Goal: Task Accomplishment & Management: Manage account settings

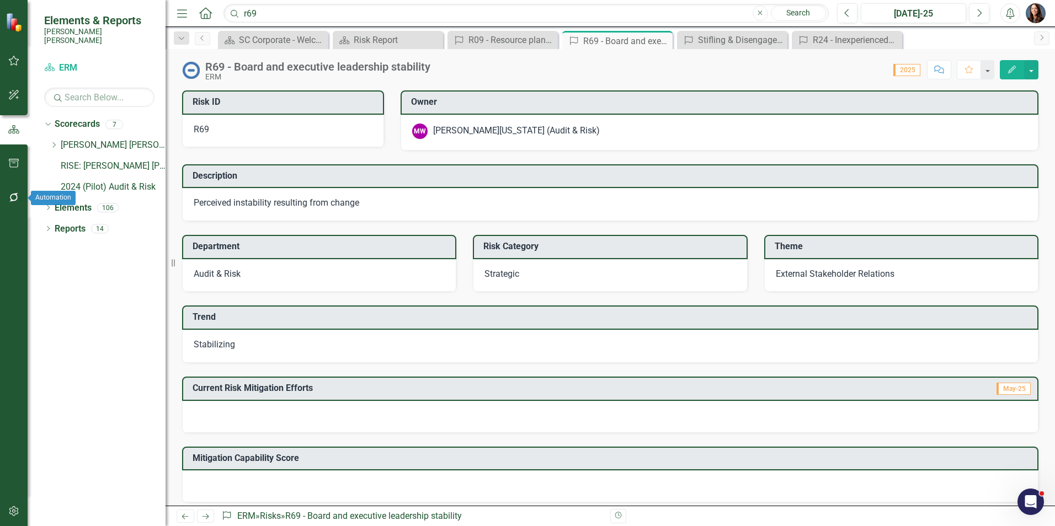
click at [12, 196] on icon "button" at bounding box center [14, 197] width 12 height 9
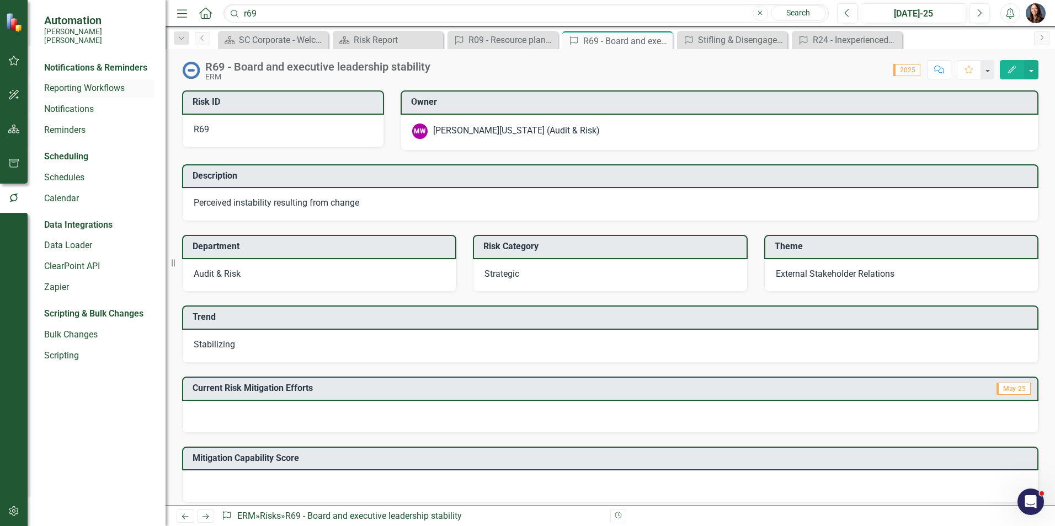
click at [79, 82] on link "Reporting Workflows" at bounding box center [99, 88] width 110 height 13
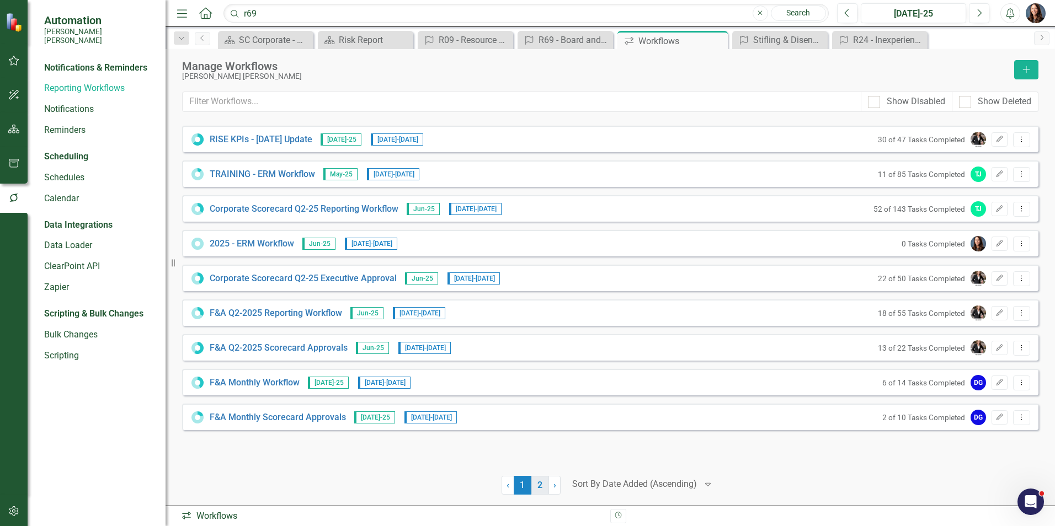
click at [538, 485] on link "2" at bounding box center [540, 485] width 18 height 19
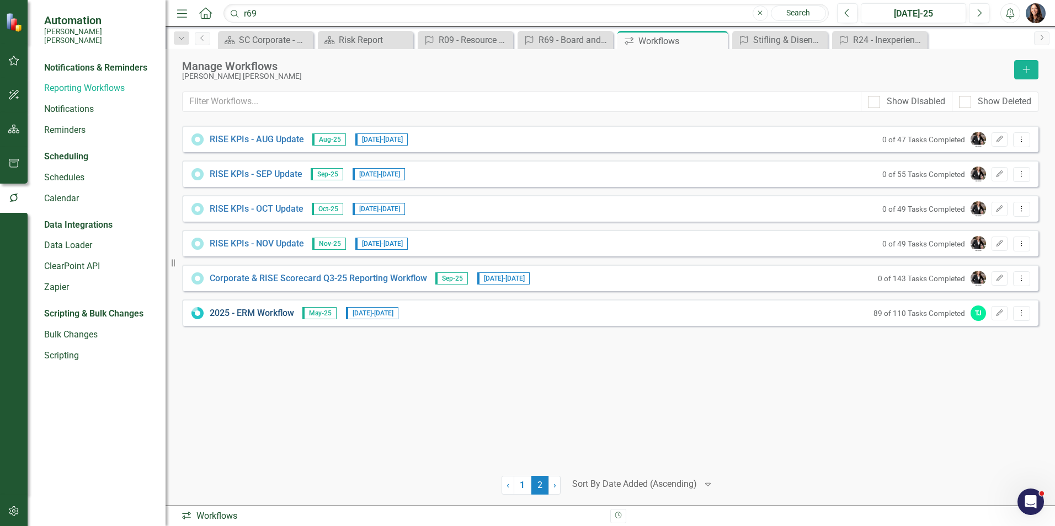
click at [251, 313] on link "2025 - ERM Workflow" at bounding box center [252, 313] width 84 height 13
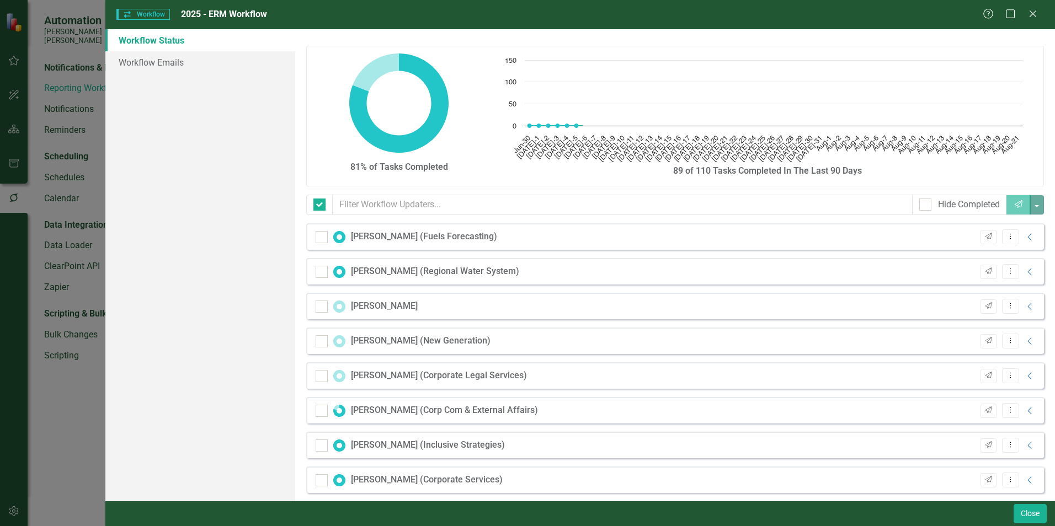
checkbox input "false"
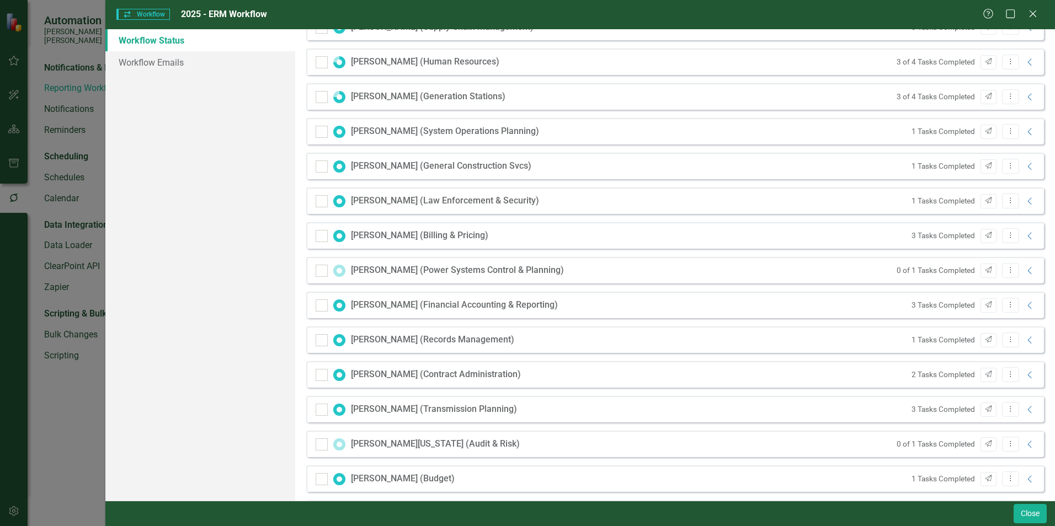
scroll to position [1104, 0]
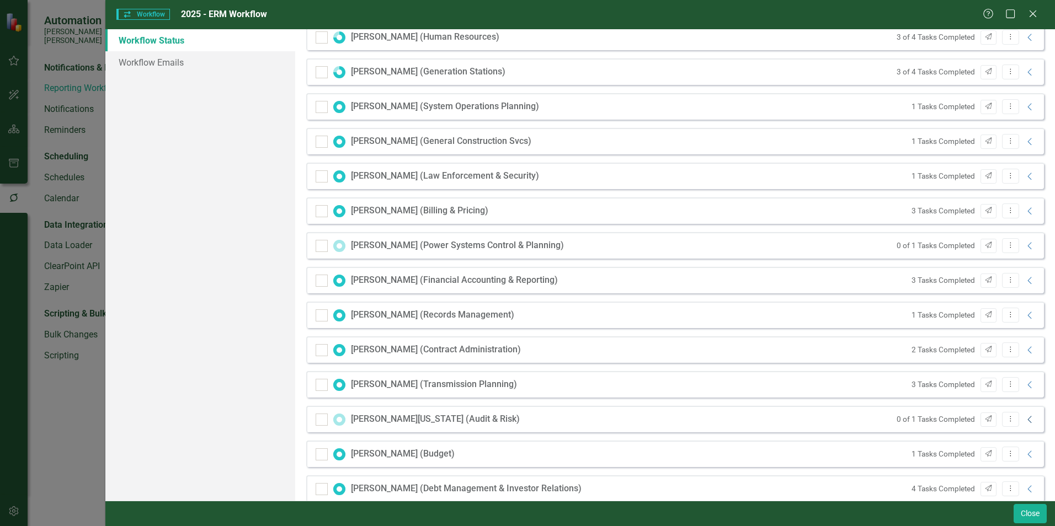
click at [1025, 421] on icon "Collapse" at bounding box center [1030, 420] width 11 height 9
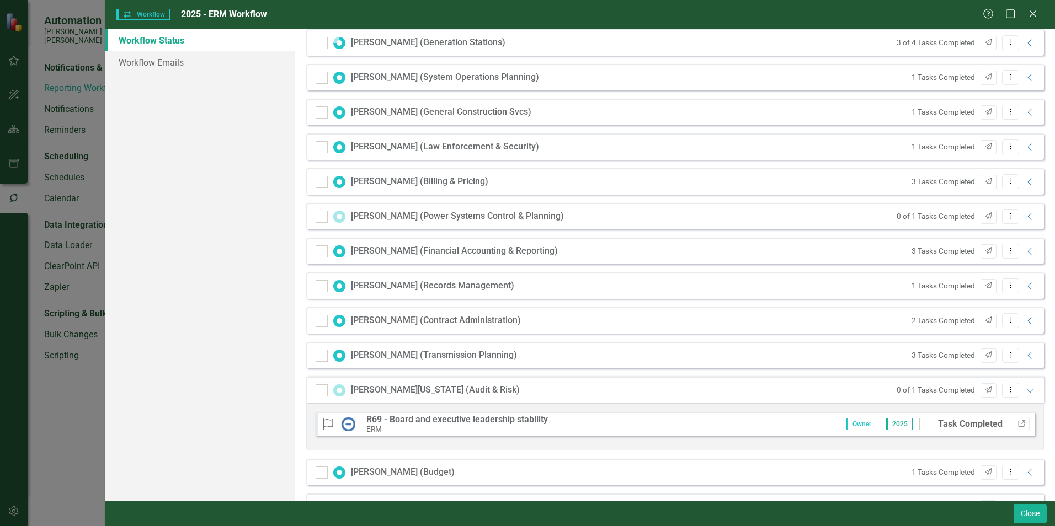
scroll to position [1159, 0]
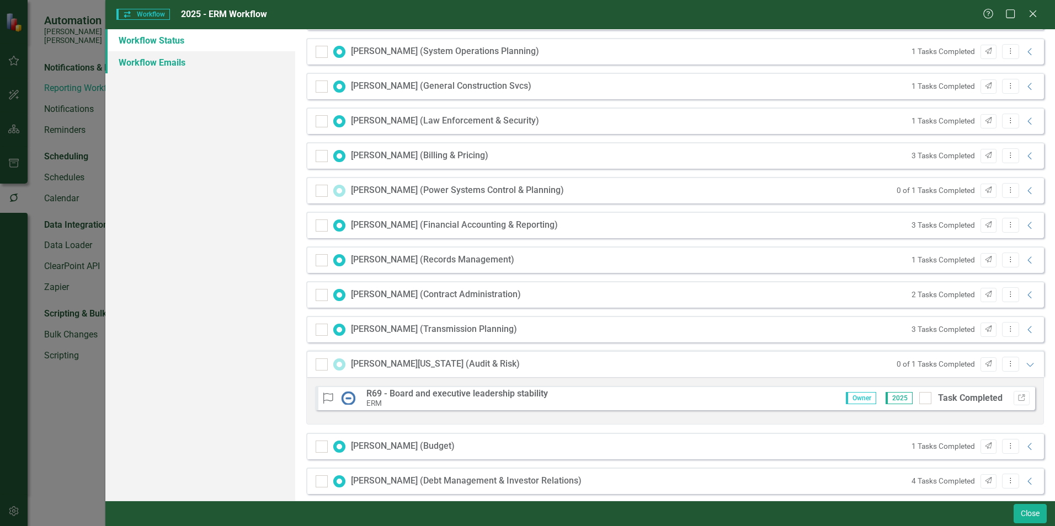
click at [151, 62] on link "Workflow Emails" at bounding box center [200, 62] width 190 height 22
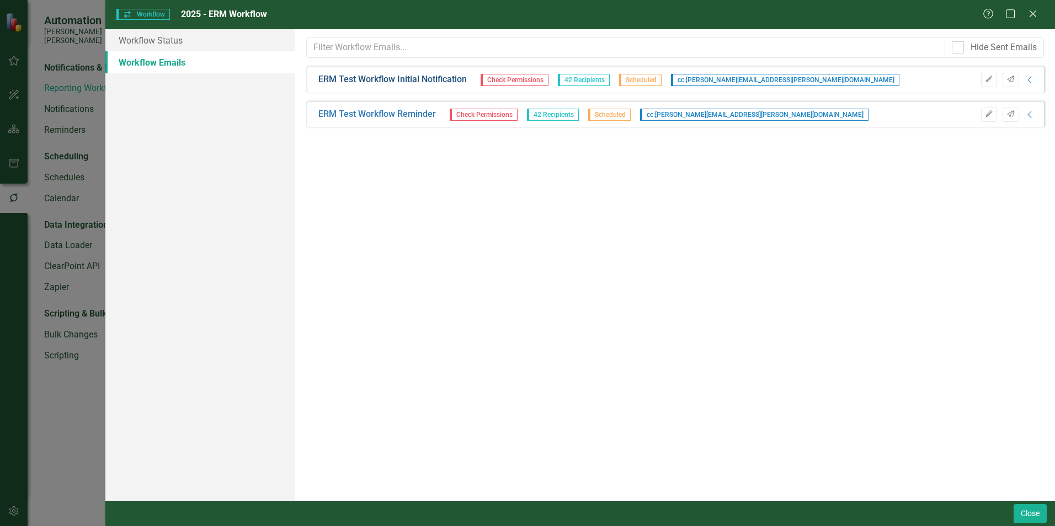
click at [423, 83] on link "ERM Test Workflow Initial Notification" at bounding box center [392, 79] width 148 height 13
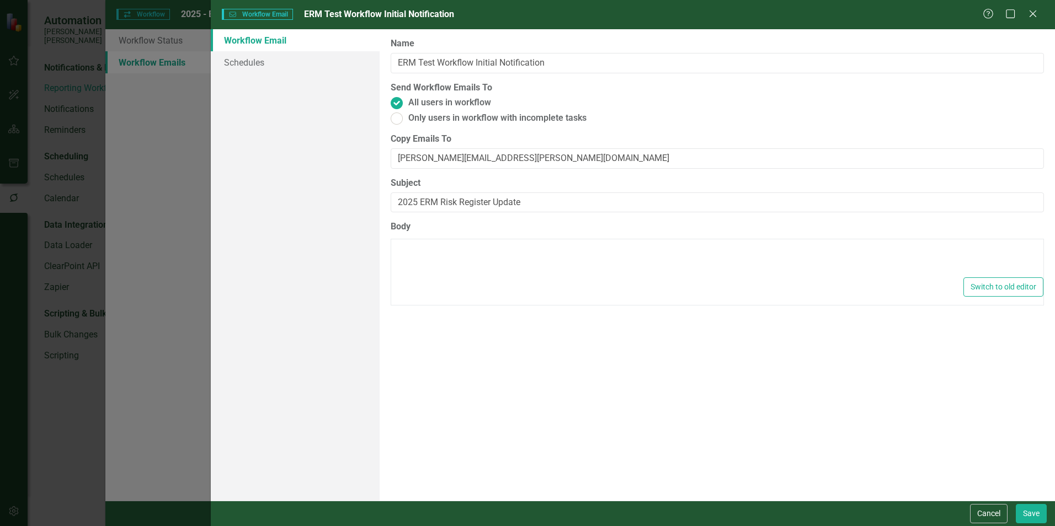
type textarea "<p>Dear {FirstName},</p> <p>Please log into ClearPoint and update the following…"
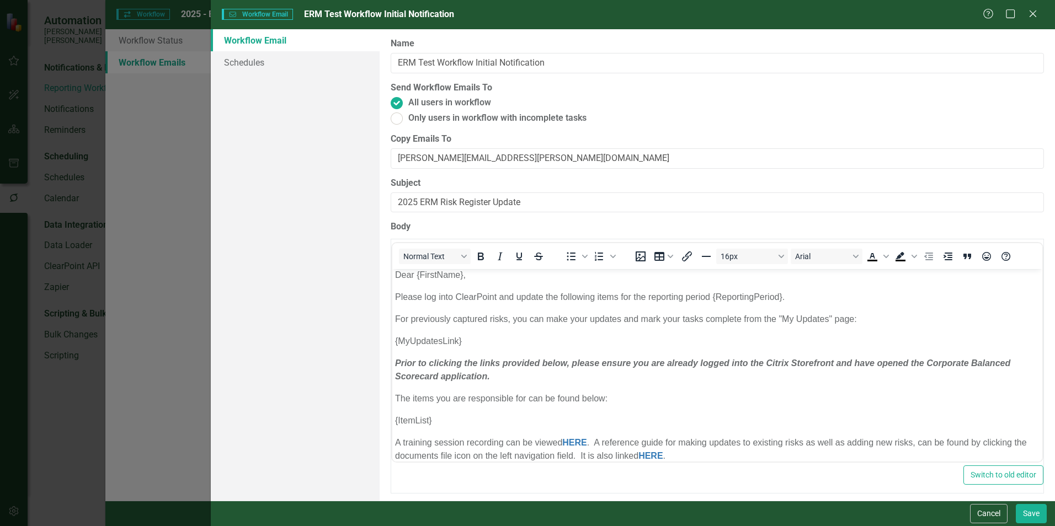
scroll to position [0, 0]
click at [980, 517] on button "Cancel" at bounding box center [989, 513] width 38 height 19
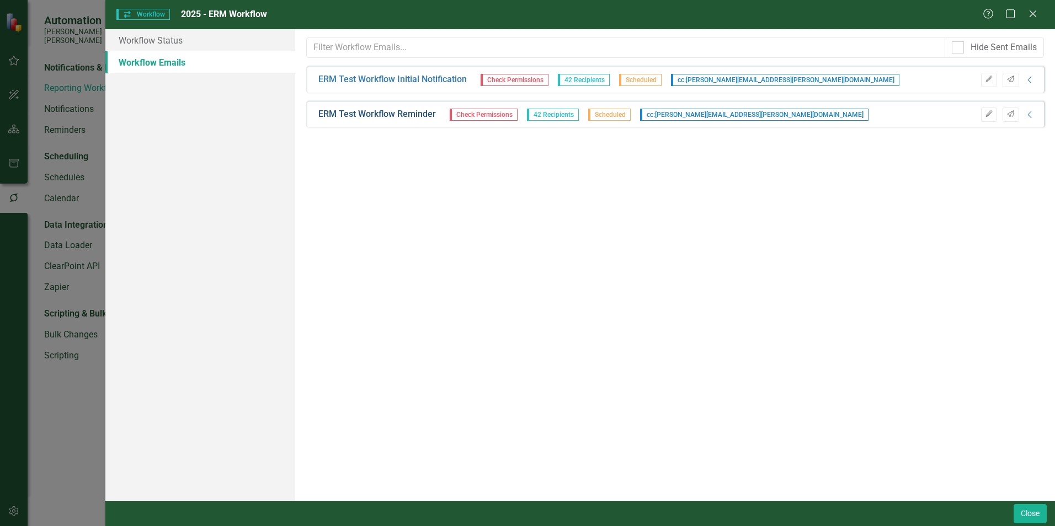
click at [373, 113] on link "ERM Test Workflow Reminder" at bounding box center [377, 114] width 118 height 13
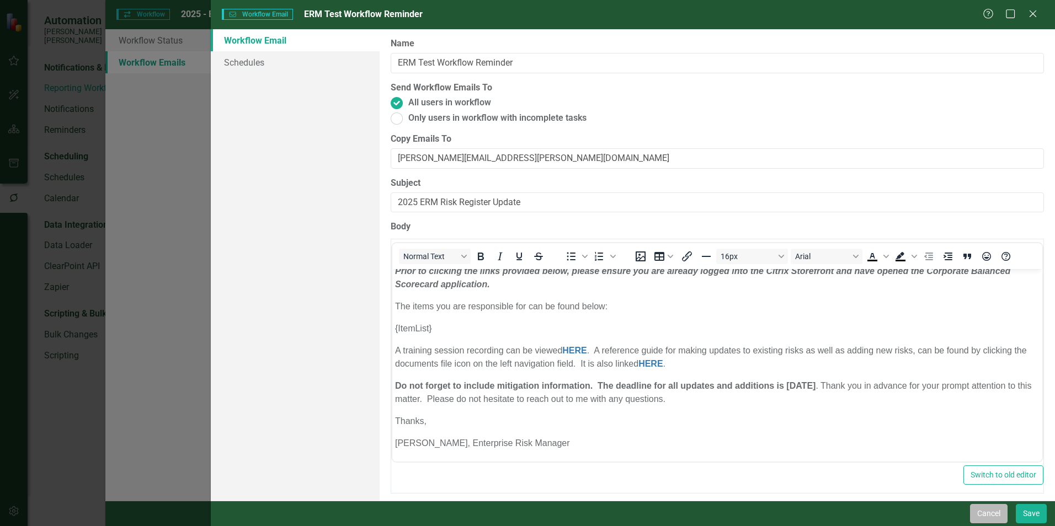
click at [984, 512] on button "Cancel" at bounding box center [989, 513] width 38 height 19
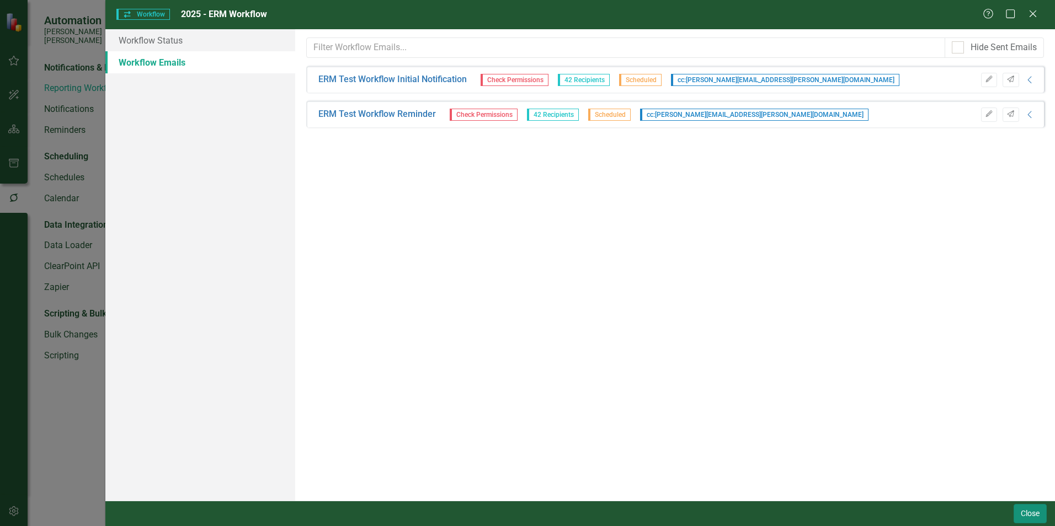
click at [1028, 513] on button "Close" at bounding box center [1030, 513] width 33 height 19
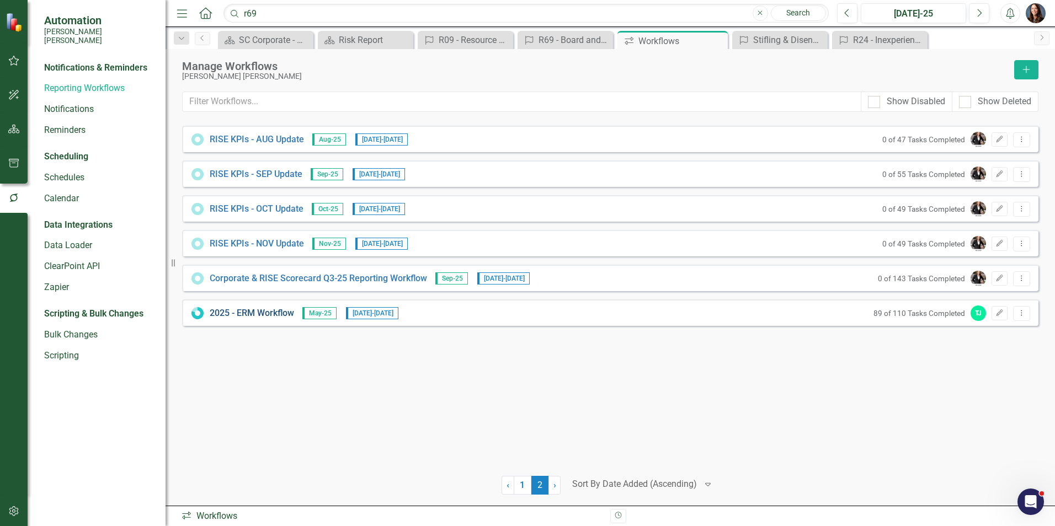
click at [266, 313] on link "2025 - ERM Workflow" at bounding box center [252, 313] width 84 height 13
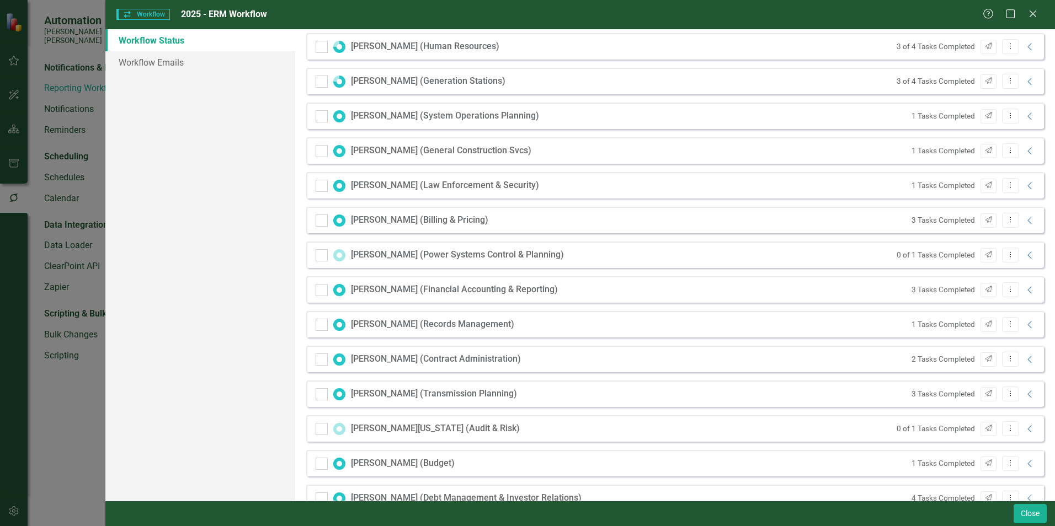
scroll to position [1104, 0]
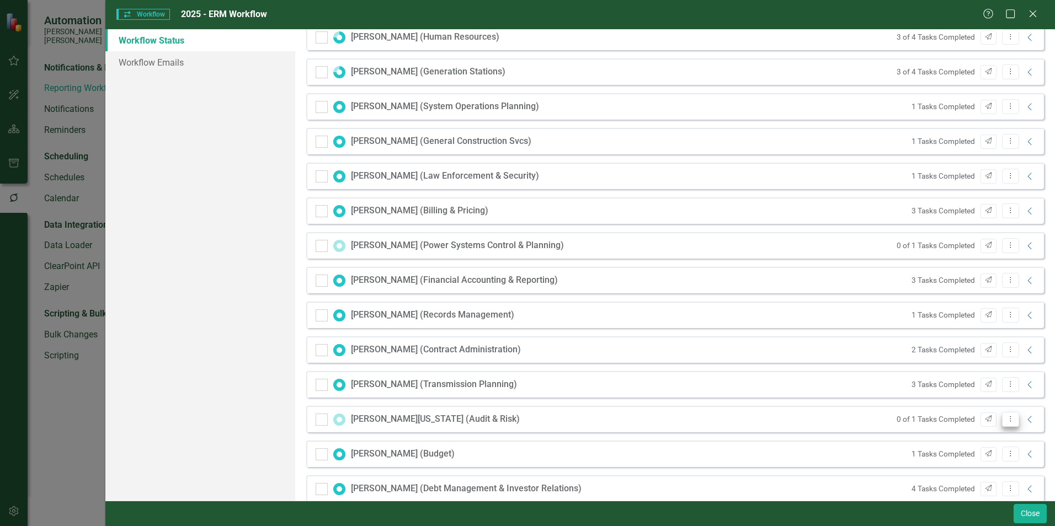
click at [1010, 422] on icon at bounding box center [1010, 420] width 1 height 6
click at [930, 437] on link "Send Send Workflow Email" at bounding box center [955, 438] width 109 height 20
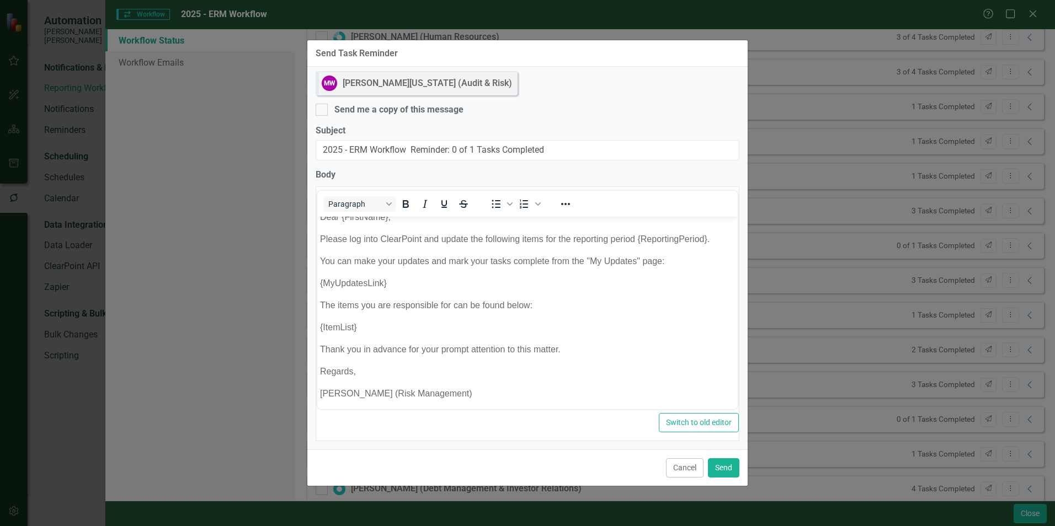
scroll to position [12, 0]
click at [322, 110] on input "Send me a copy of this message" at bounding box center [319, 107] width 7 height 7
checkbox input "true"
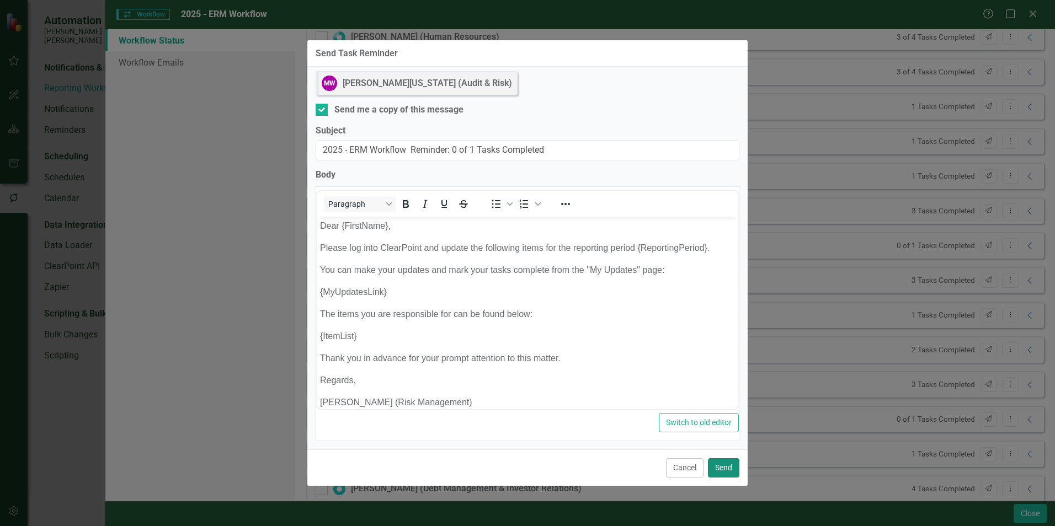
click at [726, 469] on button "Send" at bounding box center [723, 468] width 31 height 19
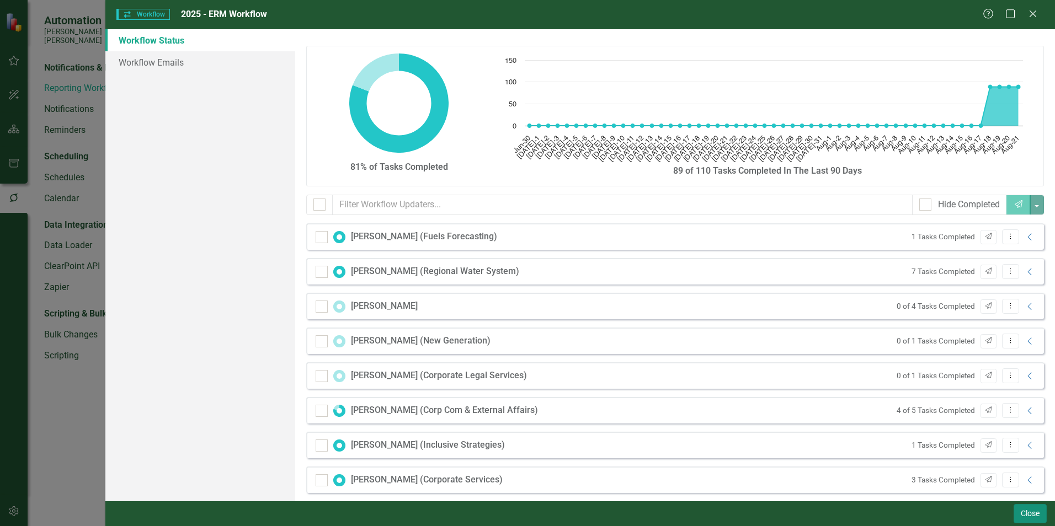
click at [1023, 513] on button "Close" at bounding box center [1030, 513] width 33 height 19
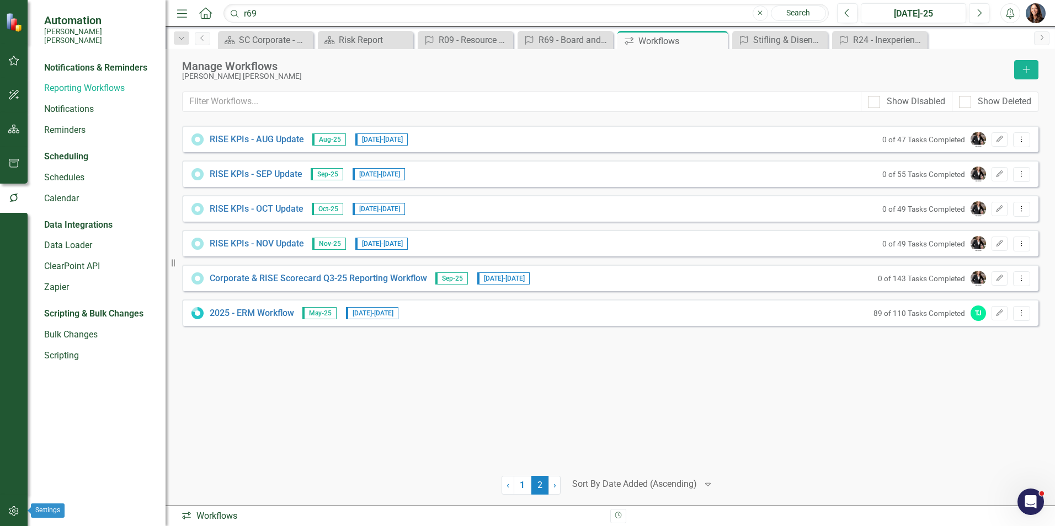
click at [16, 512] on icon "button" at bounding box center [14, 511] width 12 height 9
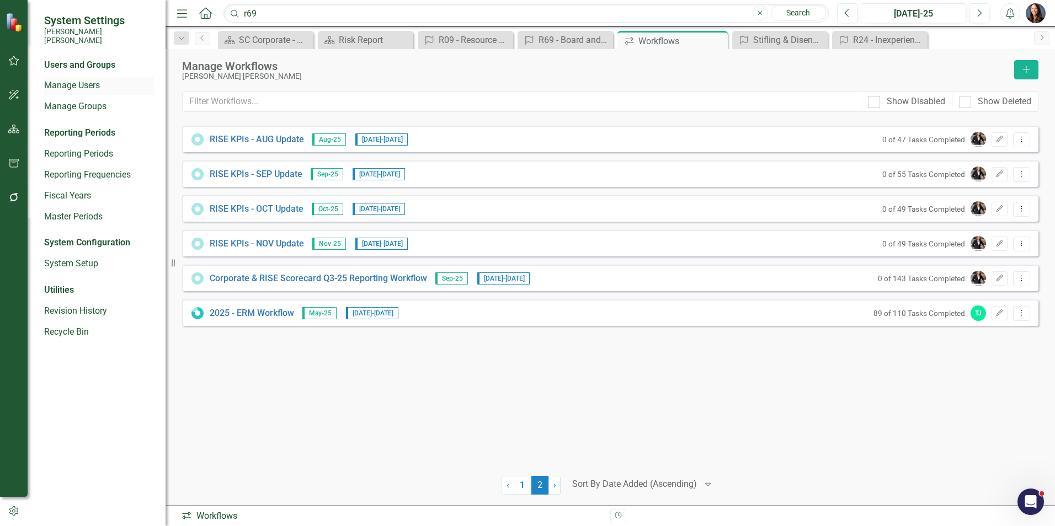
click at [76, 79] on link "Manage Users" at bounding box center [99, 85] width 110 height 13
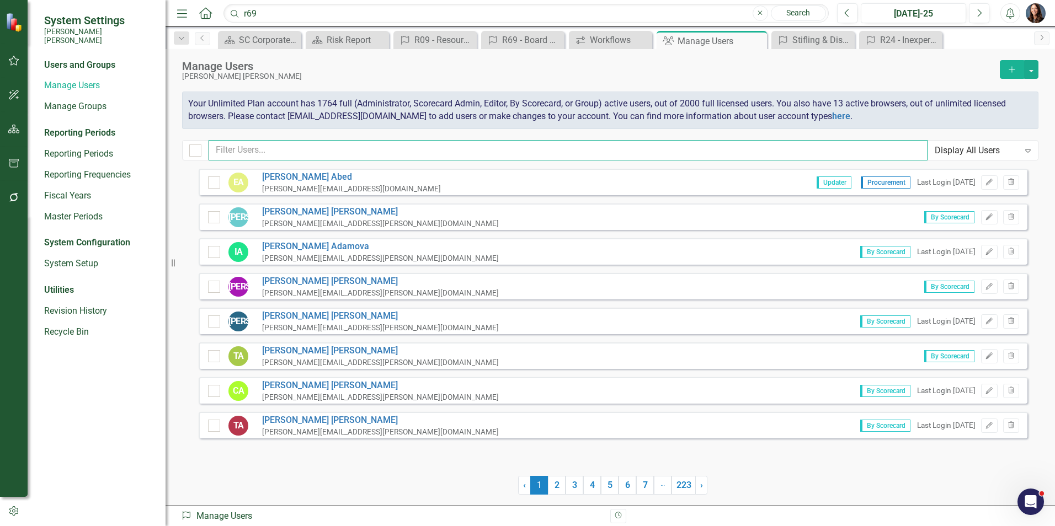
click at [240, 153] on input "text" at bounding box center [568, 150] width 719 height 20
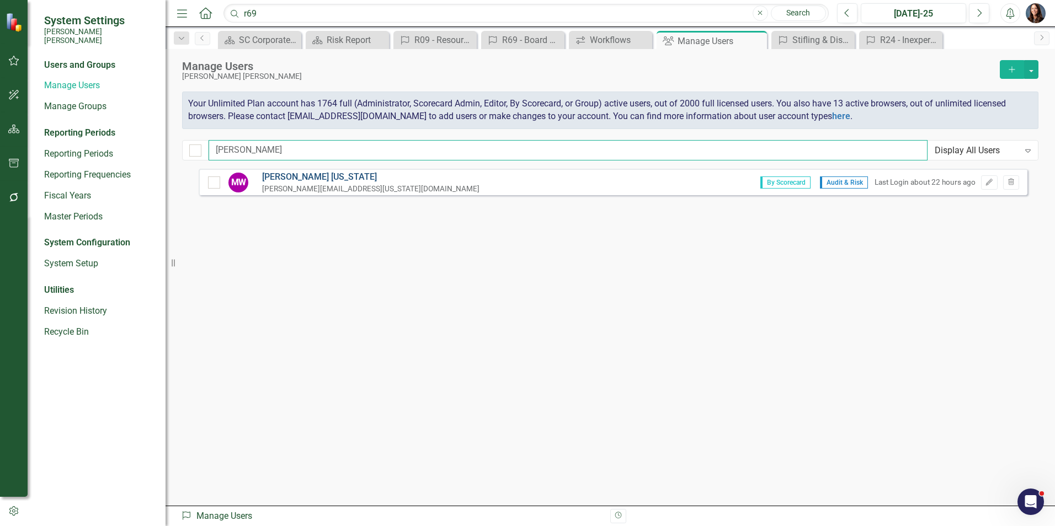
type input "[PERSON_NAME]"
click at [323, 173] on link "[PERSON_NAME][US_STATE]" at bounding box center [370, 177] width 217 height 13
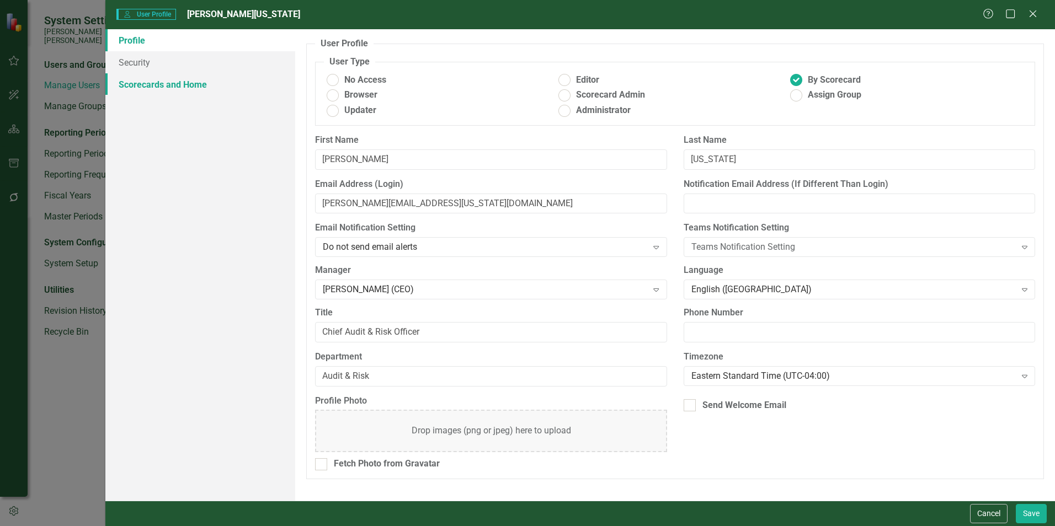
click at [184, 84] on link "Scorecards and Home" at bounding box center [200, 84] width 190 height 22
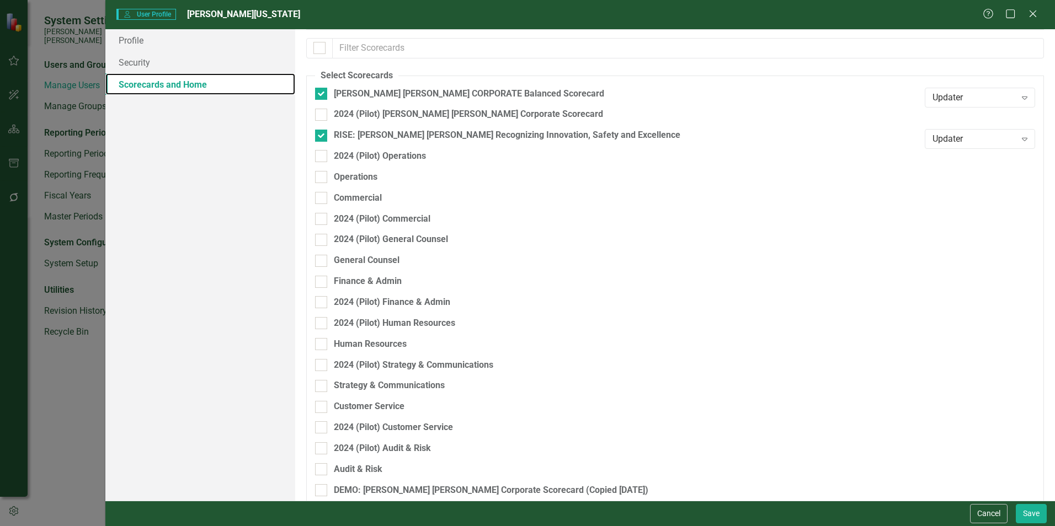
scroll to position [137, 0]
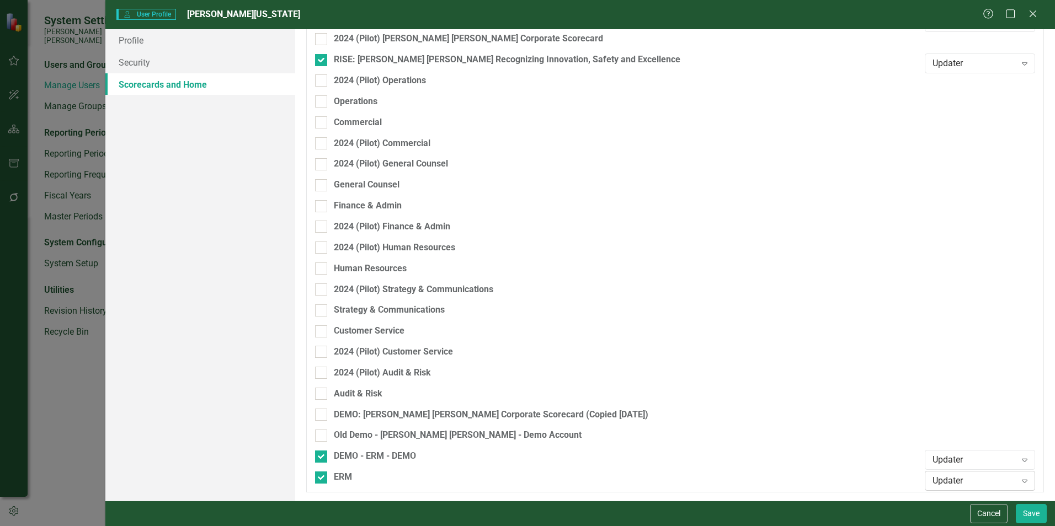
click at [970, 485] on div "Updater" at bounding box center [974, 481] width 83 height 13
click at [949, 445] on div "Editor" at bounding box center [974, 444] width 93 height 13
click at [1029, 513] on button "Save" at bounding box center [1031, 513] width 31 height 19
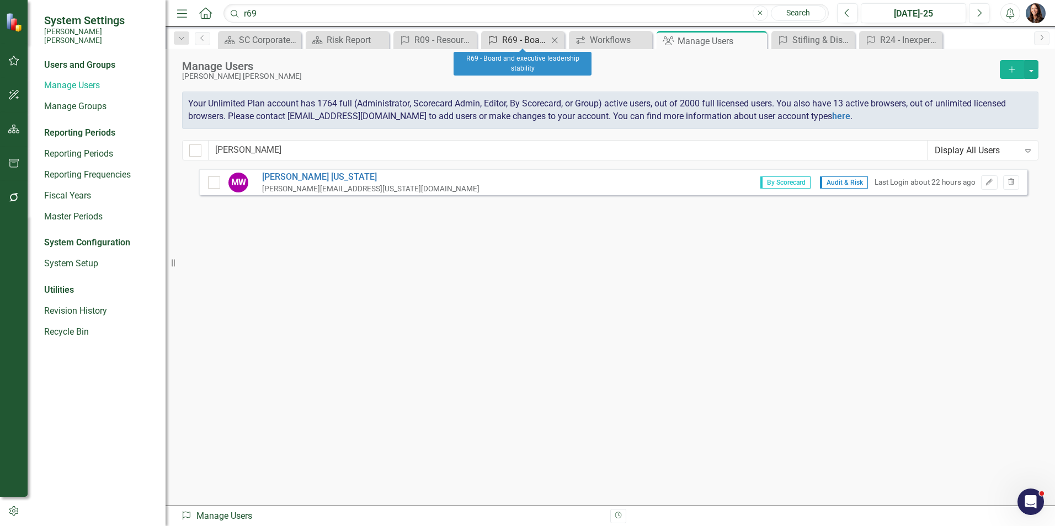
click at [522, 39] on div "R69 - Board and executive leadership stability" at bounding box center [525, 40] width 46 height 14
